Goal: Use online tool/utility: Utilize a website feature to perform a specific function

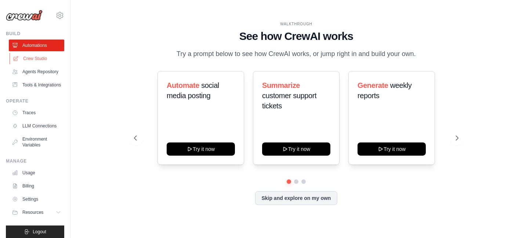
click at [38, 57] on link "Crew Studio" at bounding box center [37, 59] width 55 height 12
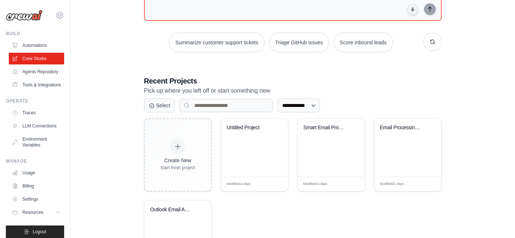
scroll to position [139, 0]
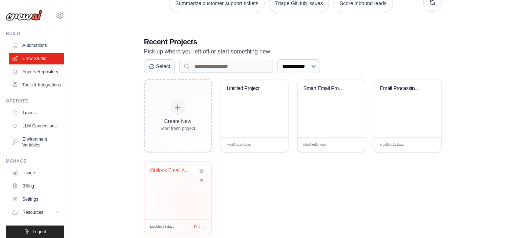
click at [187, 189] on div "Outlook Email Automation - Label & ..." at bounding box center [178, 191] width 67 height 58
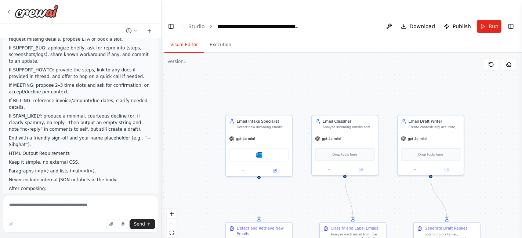
scroll to position [1082, 0]
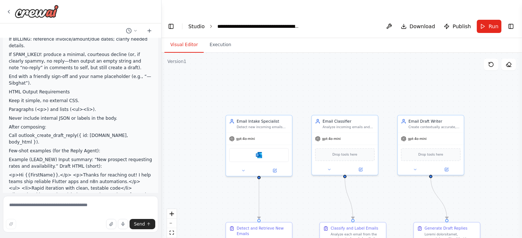
click at [196, 23] on link "Studio" at bounding box center [196, 26] width 17 height 6
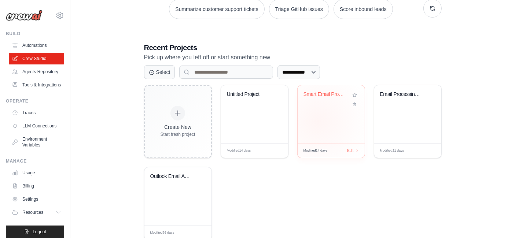
scroll to position [134, 0]
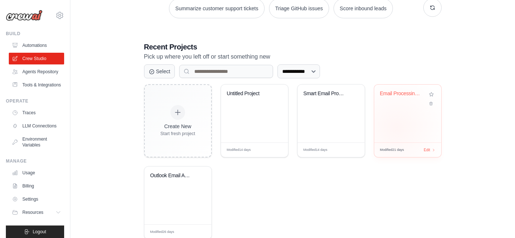
click at [397, 113] on div "Email Processing & Auto-Reply Syste..." at bounding box center [408, 114] width 67 height 58
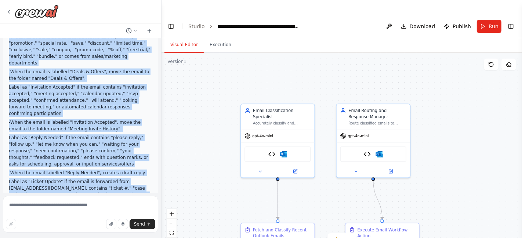
scroll to position [2213, 0]
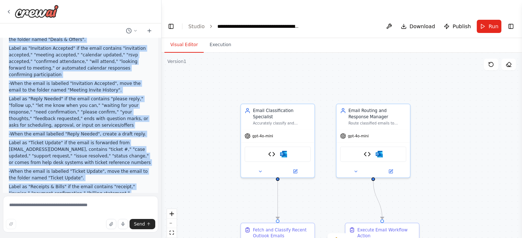
drag, startPoint x: 9, startPoint y: 72, endPoint x: 73, endPoint y: 125, distance: 82.8
click at [73, 125] on div "Here's the complete automation we would like: About our companies: Hexis Consul…" at bounding box center [80, 63] width 143 height 784
copy div "Label as "Important" if the email contains urgent indicators like "URGENT," "AS…"
